Goal: Task Accomplishment & Management: Manage account settings

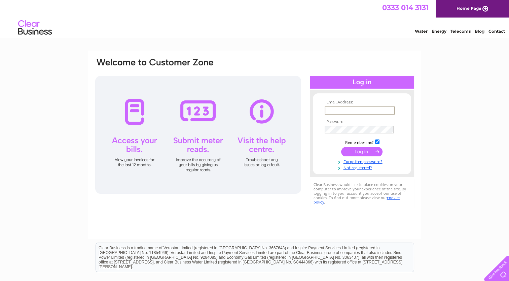
click at [344, 111] on input "text" at bounding box center [360, 110] width 70 height 8
type input "thelaroch4@gmail.com"
click at [341, 147] on input "submit" at bounding box center [361, 151] width 41 height 9
click at [38, 30] on img at bounding box center [35, 28] width 34 height 21
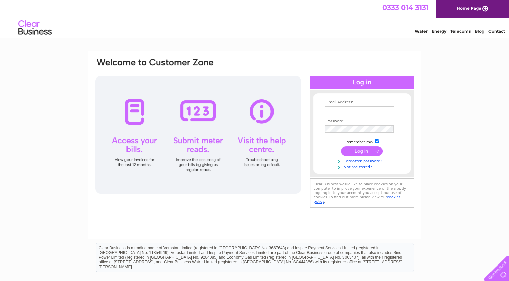
click at [422, 31] on link "Water" at bounding box center [421, 31] width 13 height 5
click at [342, 108] on input "text" at bounding box center [359, 109] width 69 height 7
